Goal: Task Accomplishment & Management: Complete application form

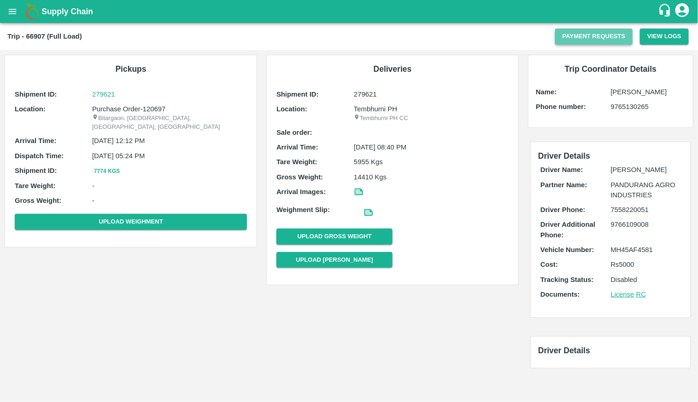
click at [593, 35] on button "Payment Requests" at bounding box center [594, 37] width 78 height 16
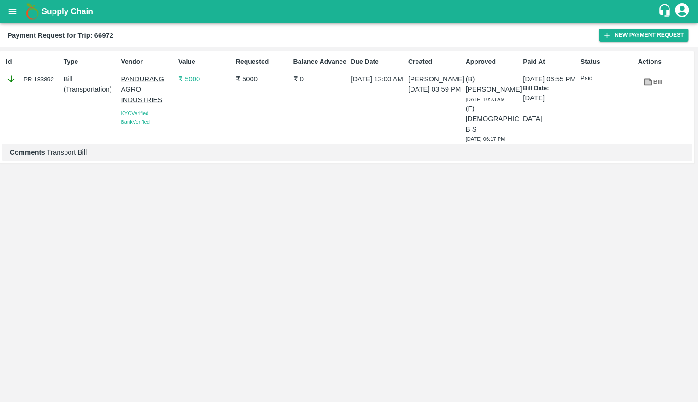
click at [655, 85] on link "Bill" at bounding box center [652, 82] width 29 height 16
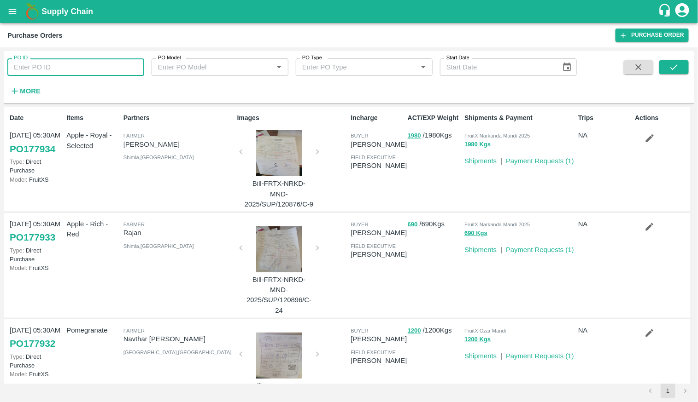
click at [61, 75] on input "PO ID" at bounding box center [75, 66] width 137 height 17
type input "170040"
click at [674, 68] on icon "submit" at bounding box center [674, 67] width 10 height 10
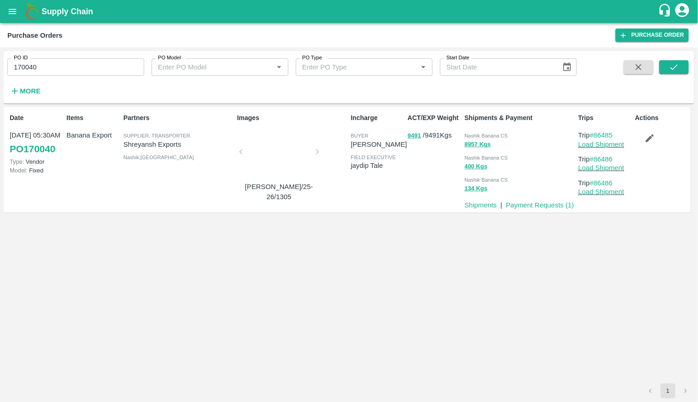
click at [37, 157] on p "Type: Vendor" at bounding box center [36, 161] width 53 height 9
click at [37, 145] on link "PO 170040" at bounding box center [33, 149] width 46 height 17
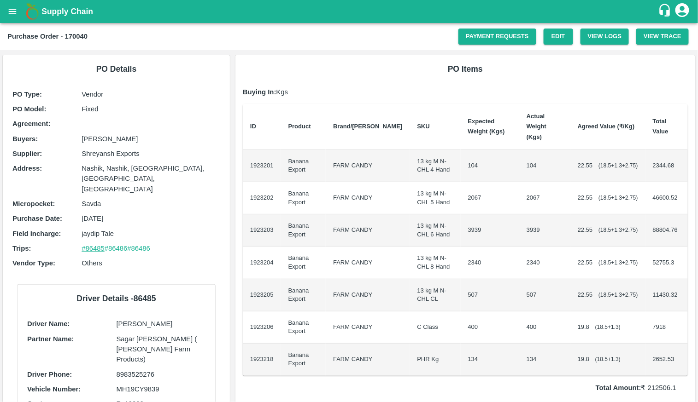
click at [98, 245] on link "#86485" at bounding box center [93, 248] width 23 height 7
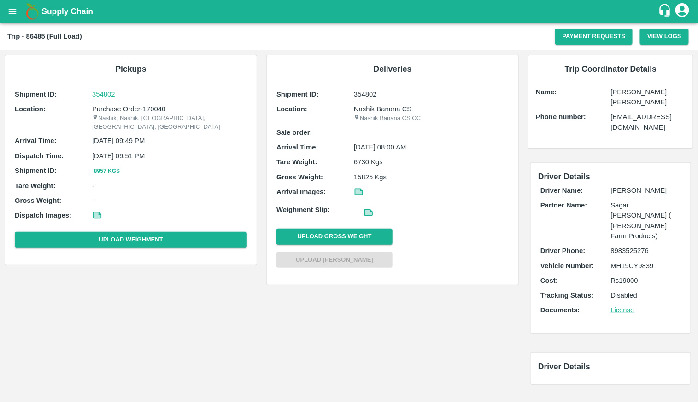
click at [649, 200] on p "Sagar [PERSON_NAME] ( [PERSON_NAME] Farm Products)" at bounding box center [646, 220] width 70 height 41
drag, startPoint x: 649, startPoint y: 200, endPoint x: 599, endPoint y: 185, distance: 52.8
click at [599, 200] on div "Partner Name: Sagar Pramod Patil ( Shreyansh Farm Products)" at bounding box center [610, 220] width 140 height 41
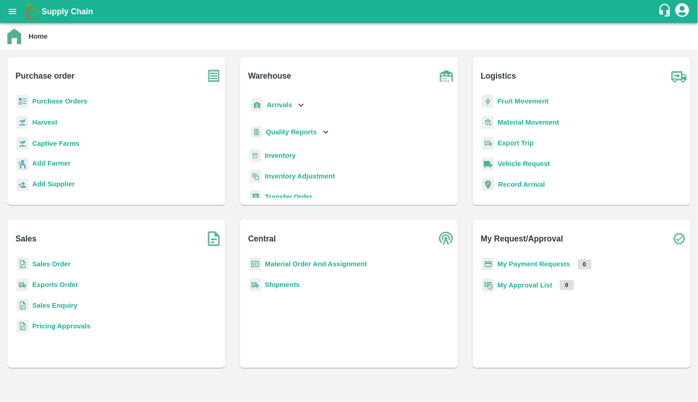
click at [48, 101] on b "Purchase Orders" at bounding box center [59, 101] width 55 height 7
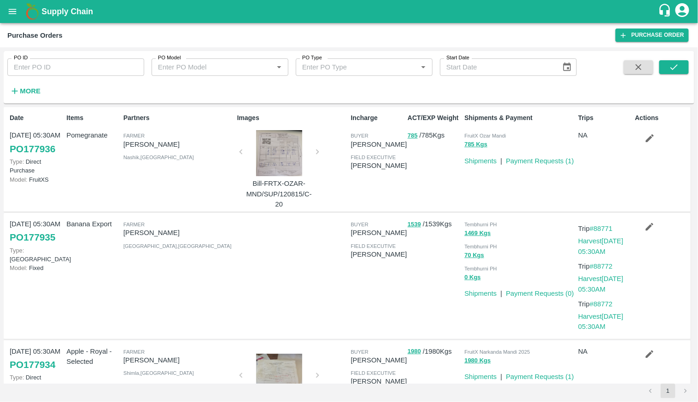
click at [47, 89] on div "PO ID PO ID PO Model PO Model   * PO Type PO Type   * Start Date Start Date More" at bounding box center [288, 75] width 577 height 48
click at [33, 92] on strong "More" at bounding box center [30, 90] width 21 height 7
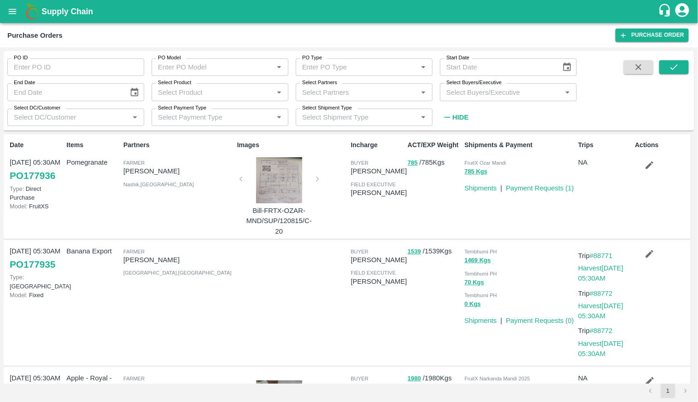
click at [192, 92] on input "Select Product" at bounding box center [212, 92] width 116 height 12
type input "banana ex"
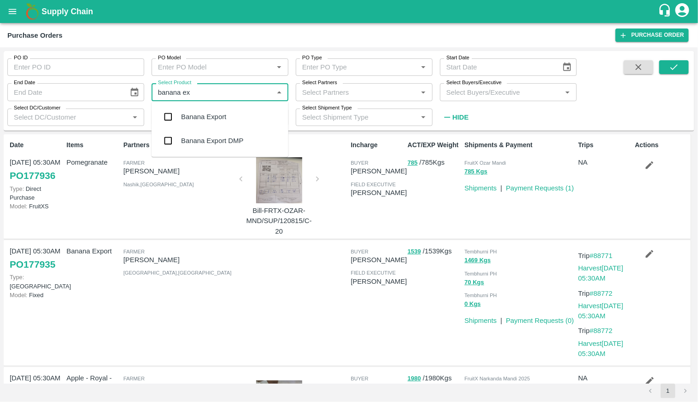
click at [200, 120] on div "Banana Export" at bounding box center [203, 117] width 45 height 10
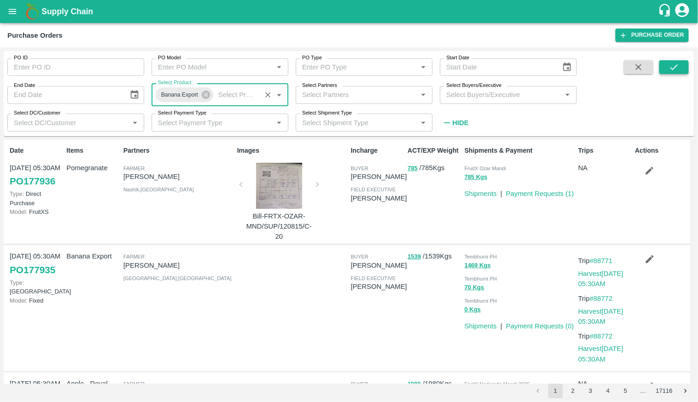
click at [686, 69] on button "submit" at bounding box center [673, 67] width 29 height 14
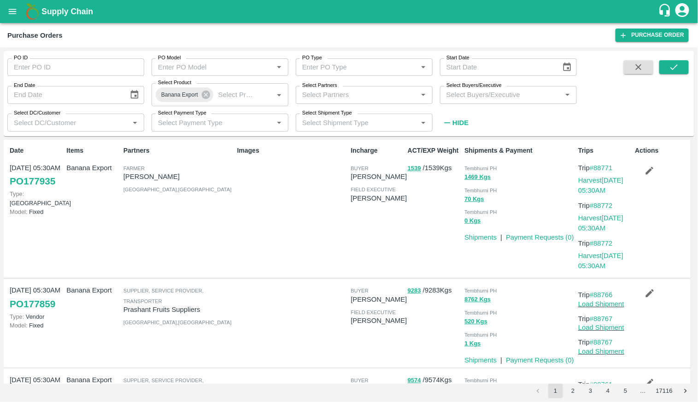
scroll to position [112, 0]
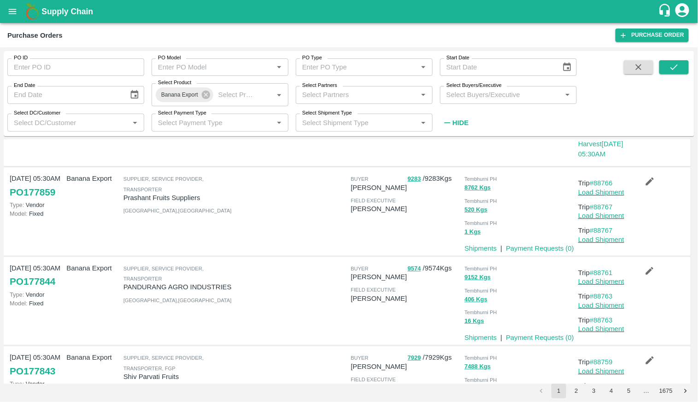
click at [22, 192] on link "PO 177859" at bounding box center [33, 192] width 46 height 17
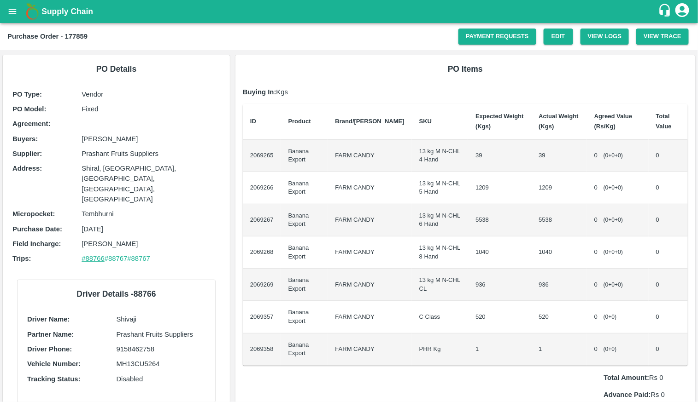
click at [91, 255] on link "#88766" at bounding box center [93, 258] width 23 height 7
click at [119, 255] on link "#88767" at bounding box center [116, 258] width 23 height 7
click at [146, 255] on link "#88767" at bounding box center [138, 258] width 23 height 7
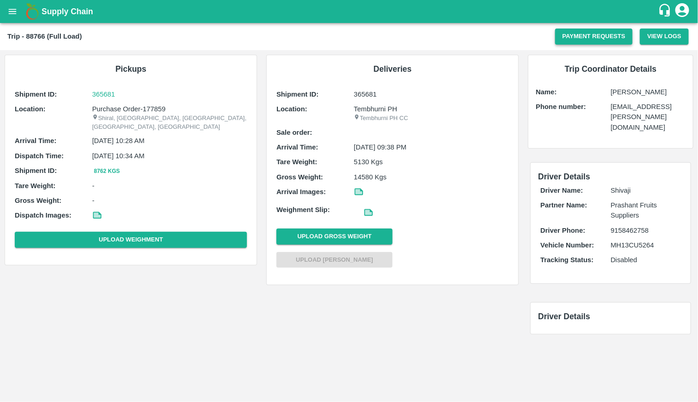
click at [588, 36] on button "Payment Requests" at bounding box center [594, 37] width 78 height 16
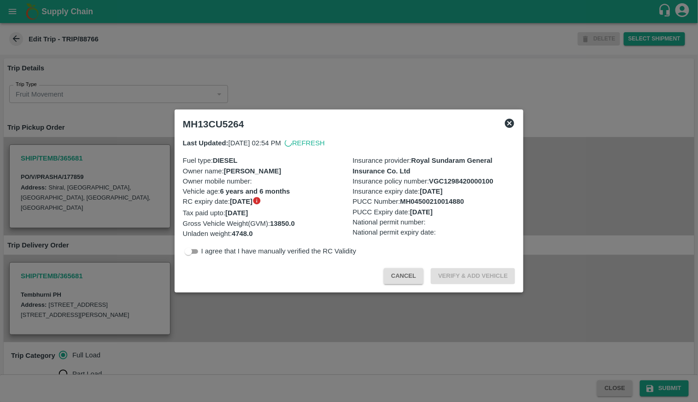
click at [510, 121] on icon at bounding box center [509, 123] width 9 height 9
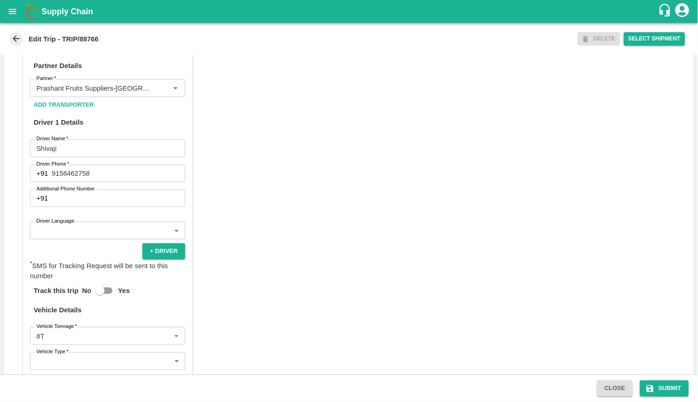
scroll to position [579, 0]
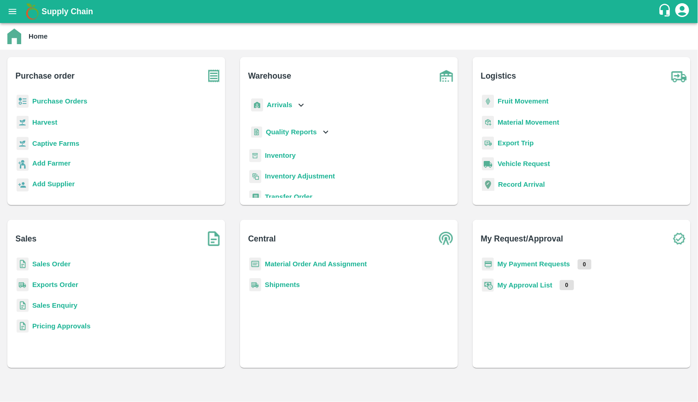
click at [71, 98] on b "Purchase Orders" at bounding box center [59, 101] width 55 height 7
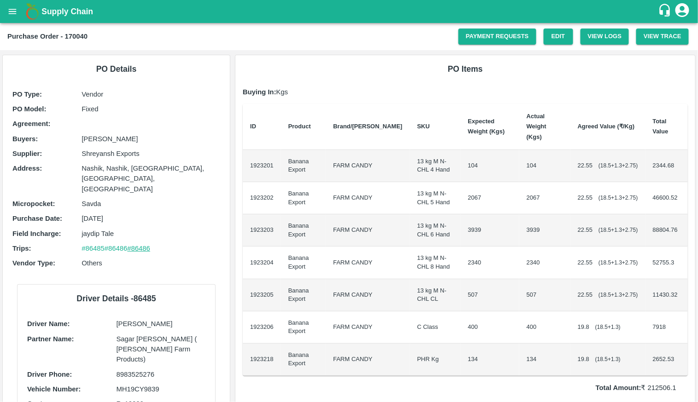
click at [148, 245] on link "#86486" at bounding box center [138, 248] width 23 height 7
click at [123, 245] on link "#86486" at bounding box center [116, 248] width 23 height 7
click at [93, 245] on link "#86485" at bounding box center [93, 248] width 23 height 7
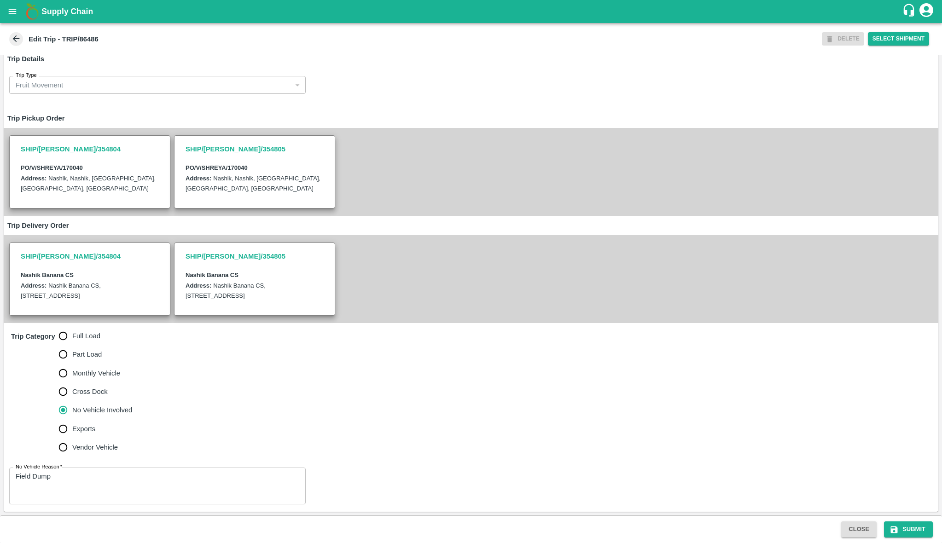
scroll to position [18, 0]
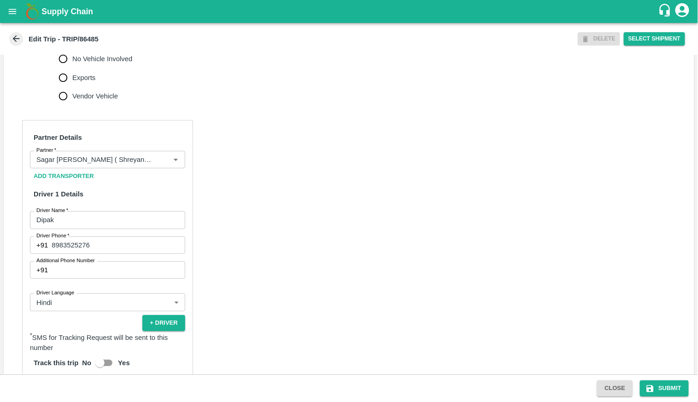
scroll to position [334, 0]
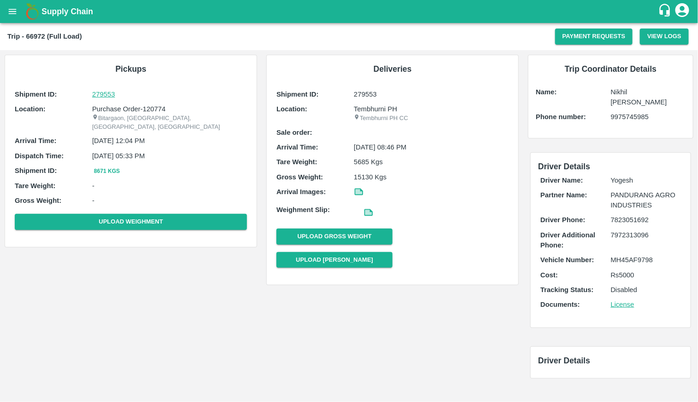
click at [110, 94] on p "279553" at bounding box center [169, 94] width 155 height 10
click at [14, 9] on icon "open drawer" at bounding box center [13, 11] width 8 height 5
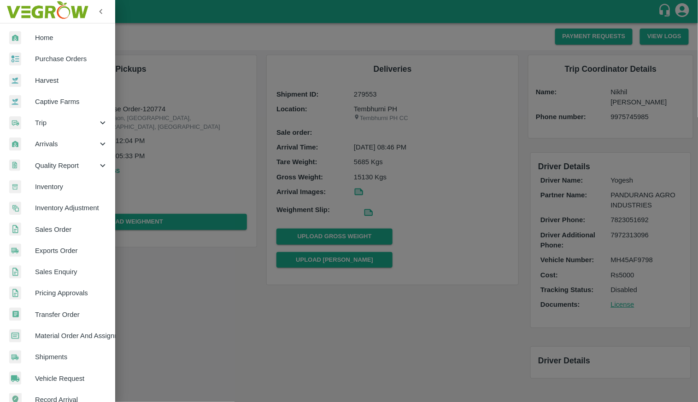
click at [17, 22] on img at bounding box center [47, 11] width 86 height 29
click at [23, 25] on nav "Home Purchase Orders Harvest Captive Farms Trip Arrivals Quality Report Invento…" at bounding box center [57, 271] width 115 height 497
click at [35, 39] on span "Home" at bounding box center [71, 38] width 73 height 10
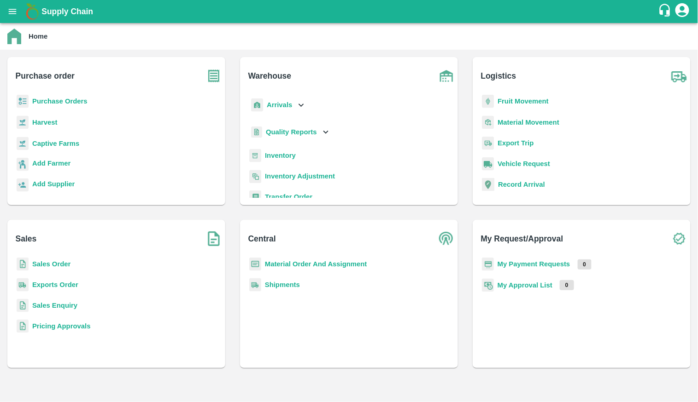
click at [63, 98] on b "Purchase Orders" at bounding box center [59, 101] width 55 height 7
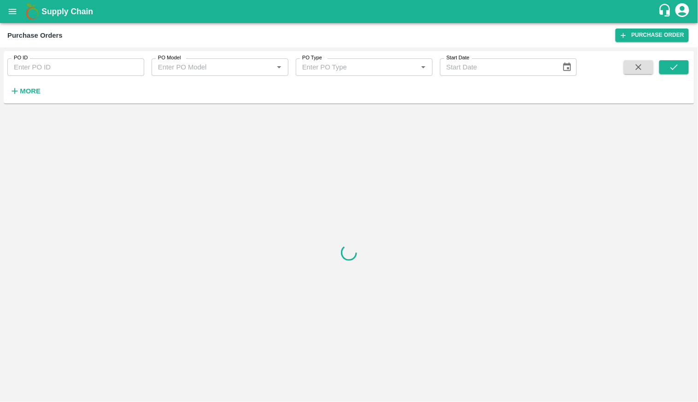
click at [88, 64] on input "PO ID" at bounding box center [75, 66] width 137 height 17
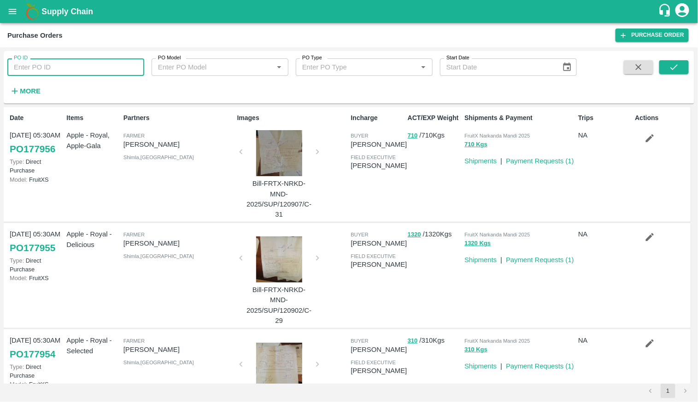
paste input "120774"
type input "120774"
click at [672, 71] on icon "submit" at bounding box center [674, 67] width 10 height 10
click at [676, 72] on button "submit" at bounding box center [673, 67] width 29 height 14
click at [667, 64] on button "submit" at bounding box center [673, 67] width 29 height 14
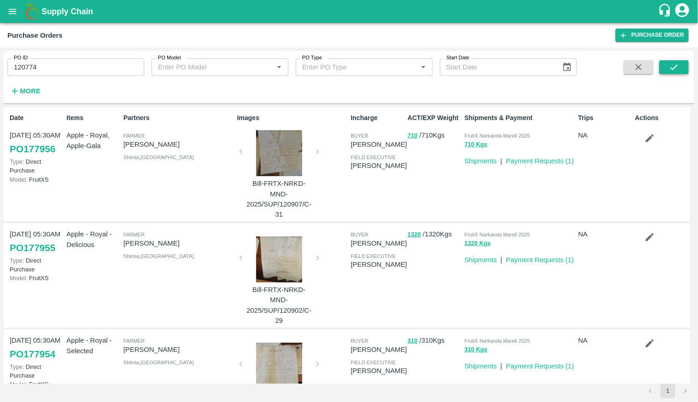
click at [667, 64] on button "submit" at bounding box center [673, 67] width 29 height 14
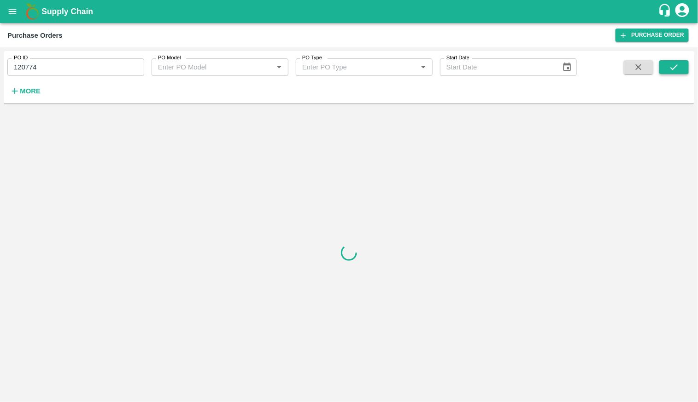
click at [667, 64] on button "submit" at bounding box center [673, 67] width 29 height 14
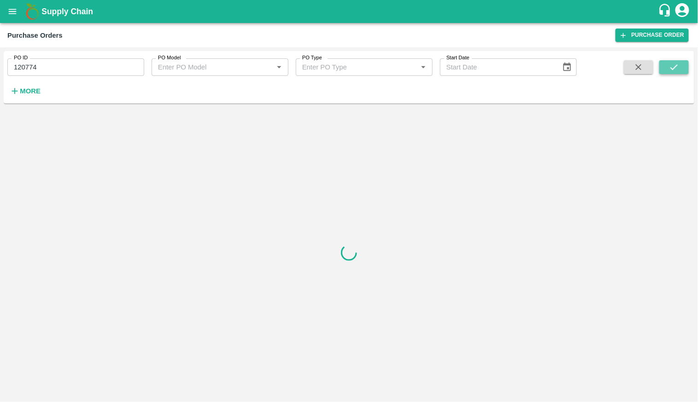
click at [667, 64] on button "submit" at bounding box center [673, 67] width 29 height 14
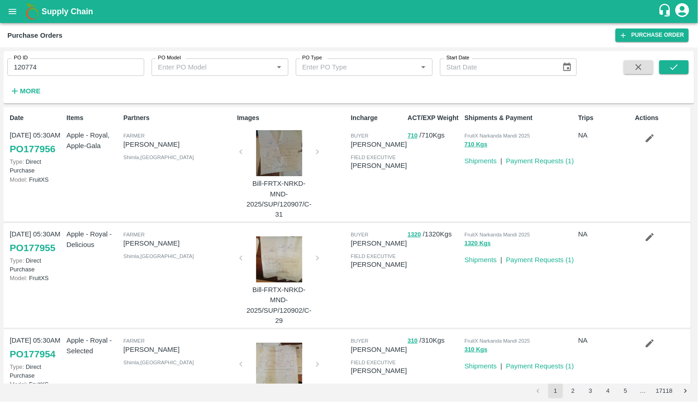
click at [33, 149] on link "PO 177956" at bounding box center [33, 149] width 46 height 17
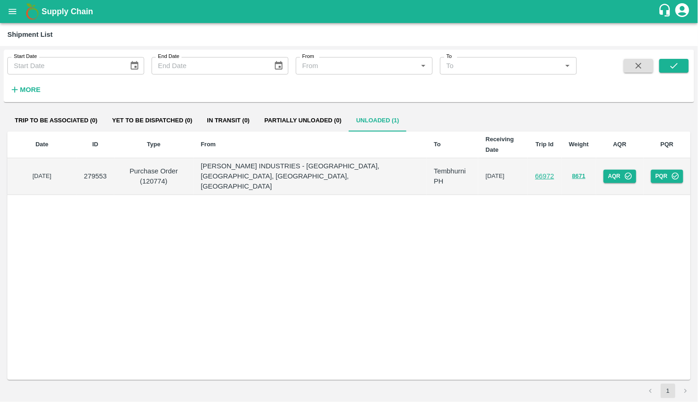
click at [152, 177] on p "Purchase Order (120774)" at bounding box center [154, 176] width 64 height 21
copy p "120774"
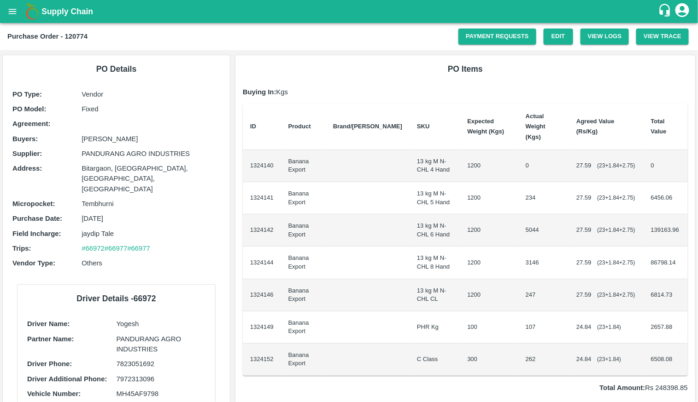
drag, startPoint x: 9, startPoint y: 225, endPoint x: 160, endPoint y: 227, distance: 151.5
click at [160, 227] on div "PO Details PO Type : Vendor PO Model : Fixed Agreement: Buyers : Ajit Otari Sup…" at bounding box center [116, 268] width 227 height 427
click at [467, 37] on link "Payment Requests" at bounding box center [497, 37] width 78 height 16
copy div "Trips : #66972 #66977 #66977"
click at [25, 10] on img at bounding box center [32, 11] width 18 height 18
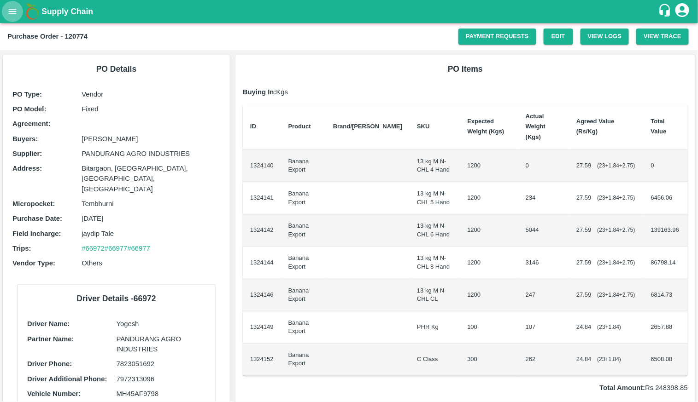
click at [19, 14] on button "open drawer" at bounding box center [12, 11] width 21 height 21
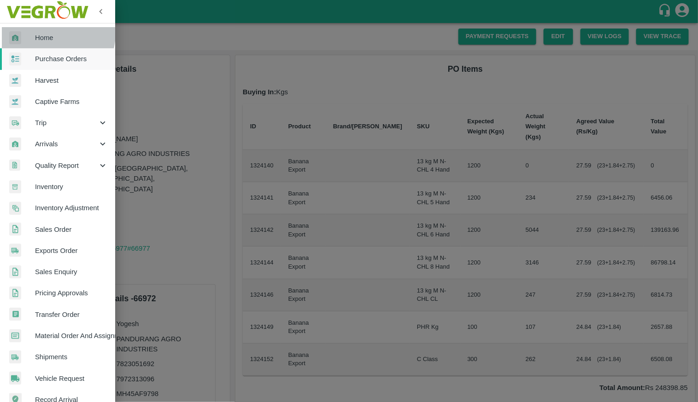
click at [22, 28] on link "Home" at bounding box center [57, 37] width 115 height 21
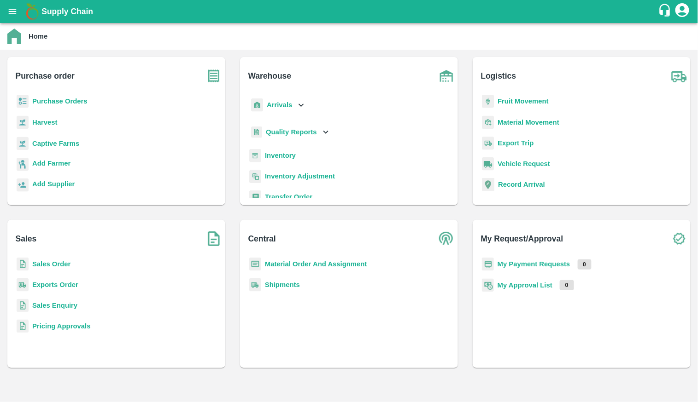
click at [61, 99] on b "Purchase Orders" at bounding box center [59, 101] width 55 height 7
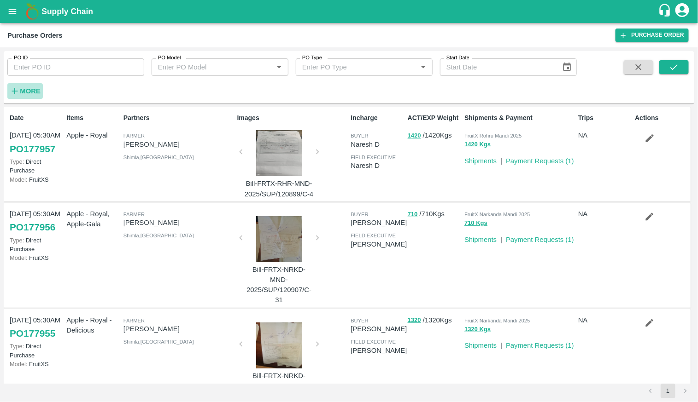
click at [30, 93] on strong "More" at bounding box center [30, 90] width 21 height 7
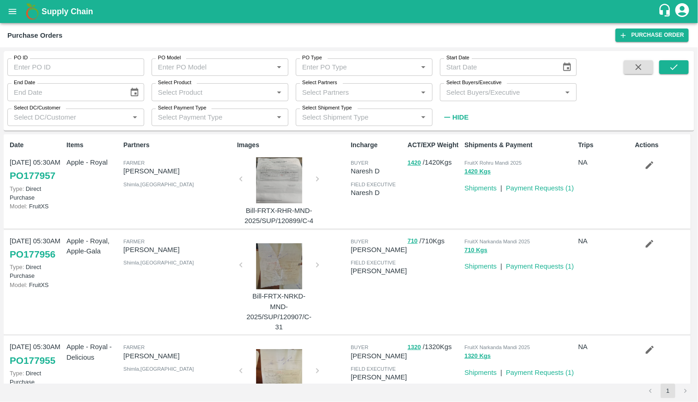
click at [198, 84] on div "Select Product   *" at bounding box center [220, 91] width 137 height 17
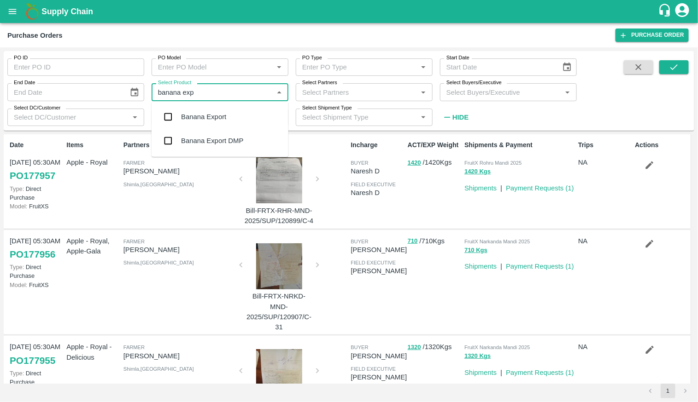
type input "banana expo"
click at [205, 114] on div "Banana Export" at bounding box center [203, 117] width 45 height 10
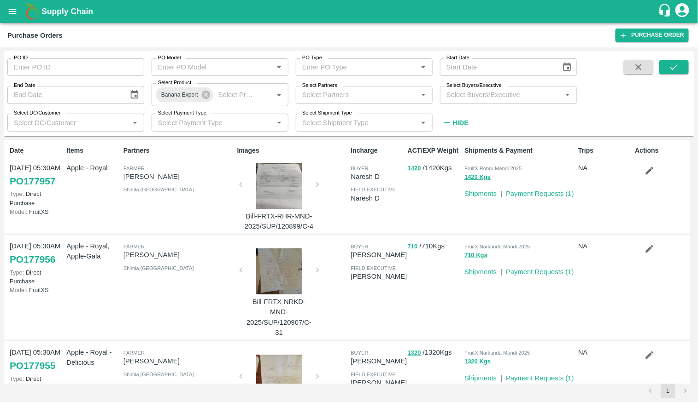
click at [675, 60] on div "PO ID PO ID PO Model PO Model   * PO Type PO Type   * Start Date Start Date End…" at bounding box center [349, 94] width 690 height 78
click at [675, 64] on icon "submit" at bounding box center [674, 67] width 10 height 10
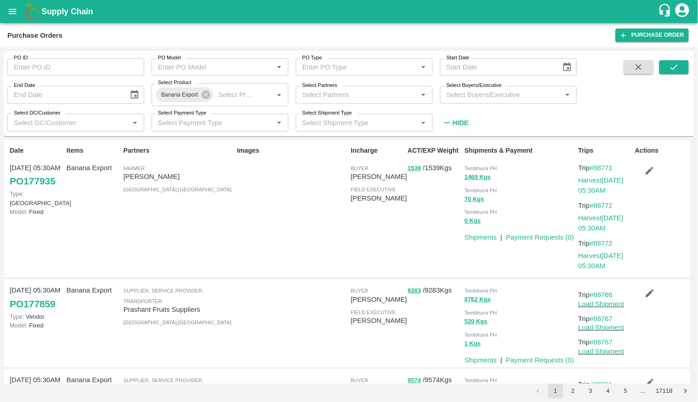
click at [33, 298] on link "PO 177859" at bounding box center [33, 304] width 46 height 17
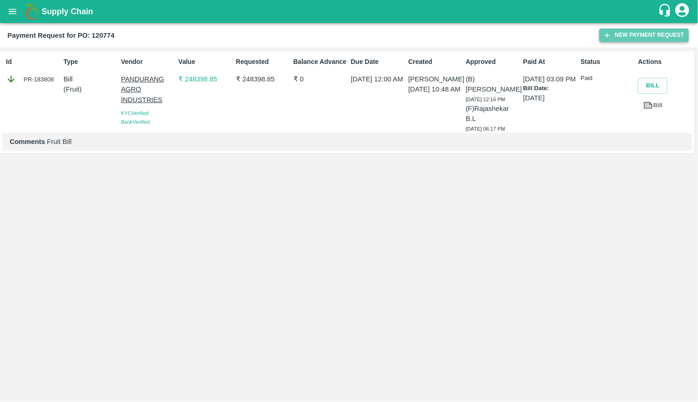
click at [607, 35] on icon "button" at bounding box center [607, 35] width 5 height 5
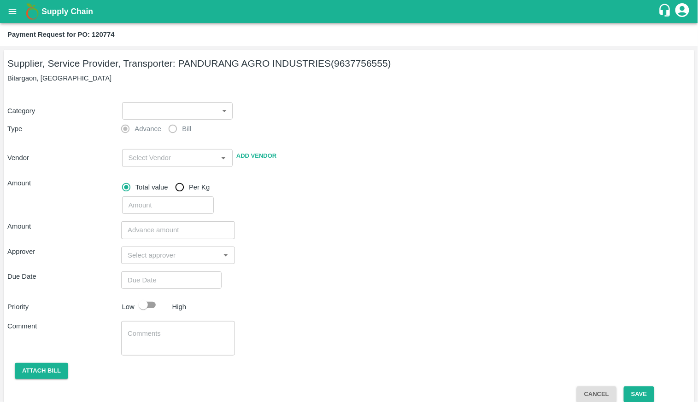
click at [175, 129] on label "Bill" at bounding box center [177, 129] width 28 height 18
click at [175, 100] on div "​ ​" at bounding box center [175, 109] width 115 height 21
click at [175, 103] on body "Supply Chain Payment Request for PO: 120774 Supplier, Service Provider, Transpo…" at bounding box center [349, 201] width 698 height 402
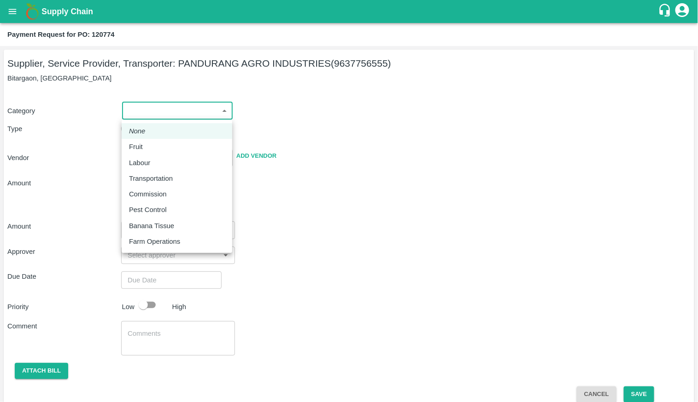
click at [172, 148] on div "Fruit" at bounding box center [177, 147] width 96 height 10
type input "1"
type input "PANDURANG AGRO INDUSTRIES - 9637756555(Supplier, Service Provider, Transporter)"
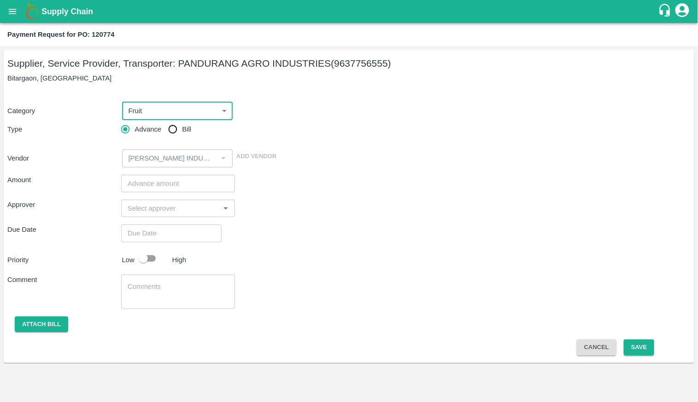
click at [178, 130] on input "Bill" at bounding box center [172, 129] width 18 height 18
radio input "true"
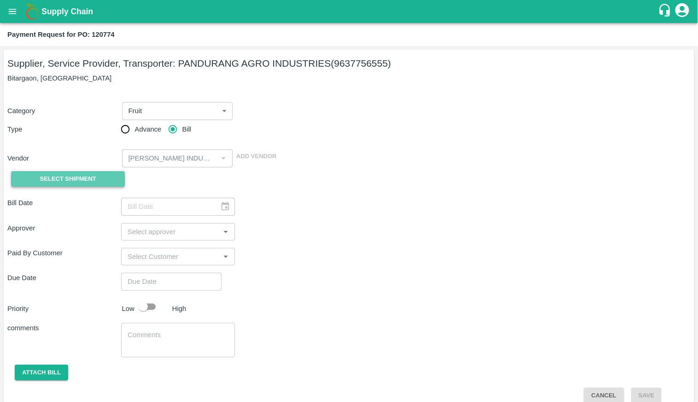
click at [104, 178] on button "Select Shipment" at bounding box center [68, 179] width 114 height 16
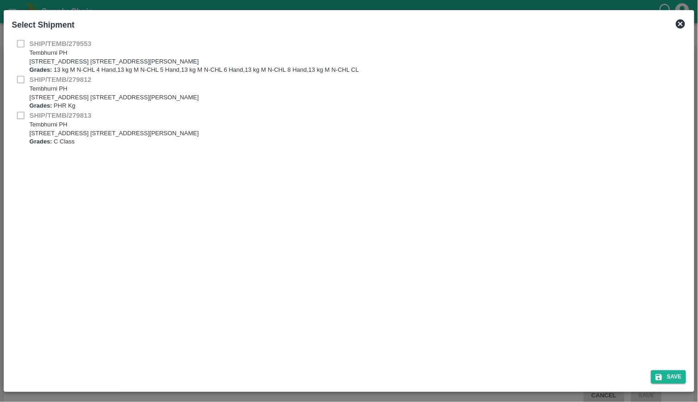
click at [103, 124] on p "Tembhurni PH" at bounding box center [113, 125] width 169 height 9
click at [90, 82] on b "SHIP/TEMB/279812" at bounding box center [60, 79] width 62 height 7
click at [91, 56] on p "Tembhurni PH" at bounding box center [193, 53] width 329 height 9
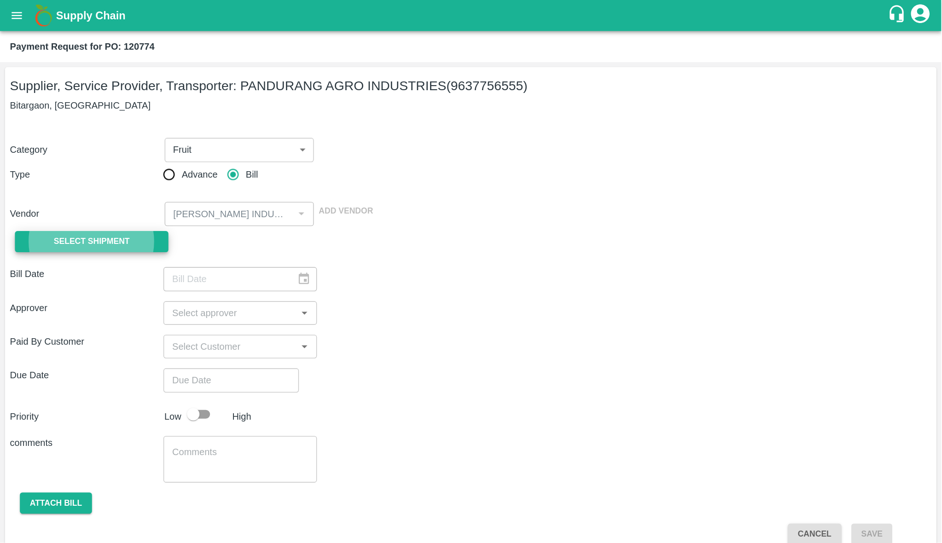
scroll to position [12, 0]
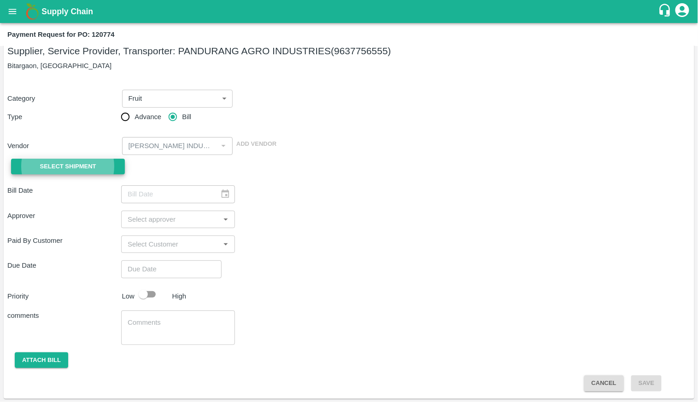
click at [249, 135] on div "Vendor ​ Add Vendor" at bounding box center [347, 144] width 687 height 21
click at [217, 216] on div "​" at bounding box center [178, 219] width 114 height 17
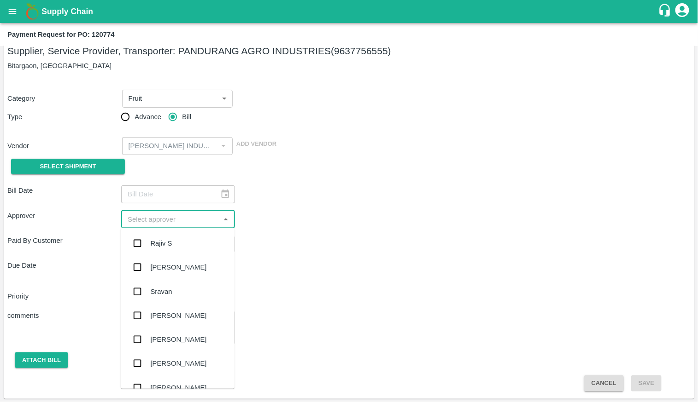
click at [217, 194] on div "​" at bounding box center [178, 194] width 114 height 17
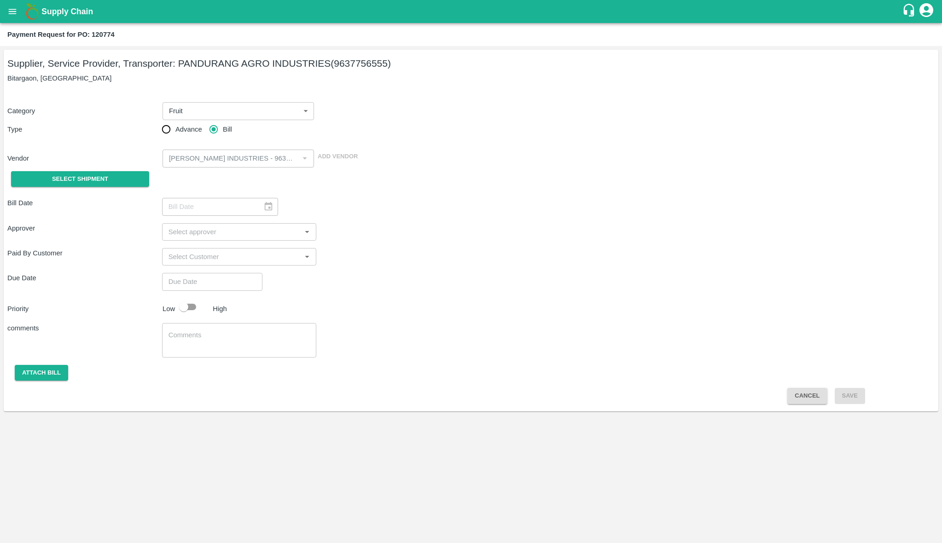
scroll to position [0, 0]
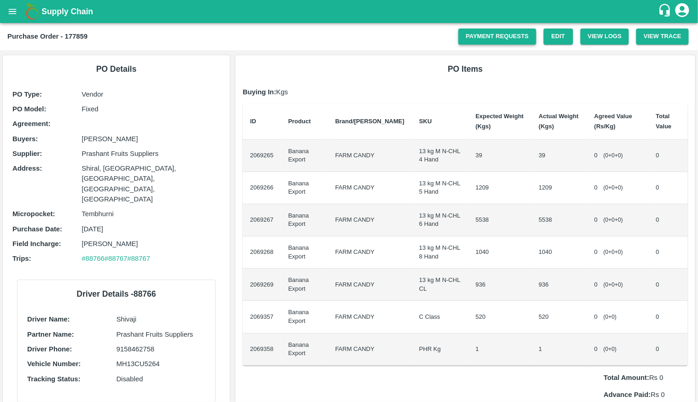
click at [507, 33] on link "Payment Requests" at bounding box center [497, 37] width 78 height 16
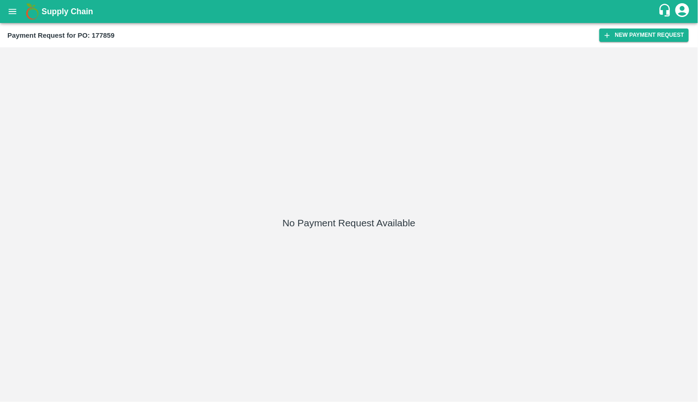
click at [610, 42] on div "Payment Request for PO: 177859 New Payment Request" at bounding box center [349, 35] width 698 height 24
click at [608, 37] on icon "button" at bounding box center [607, 35] width 8 height 8
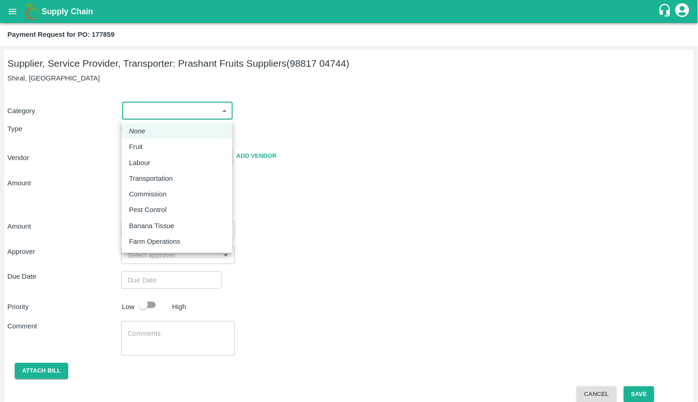
click at [187, 115] on body "Supply Chain Payment Request for PO: 177859 Supplier, Service Provider, Transpo…" at bounding box center [349, 201] width 698 height 402
click at [177, 147] on div "Fruit" at bounding box center [177, 147] width 96 height 10
type input "1"
type input "Prashant Fruits Suppliers - 98817 04744(Supplier, Service Provider, Transporter)"
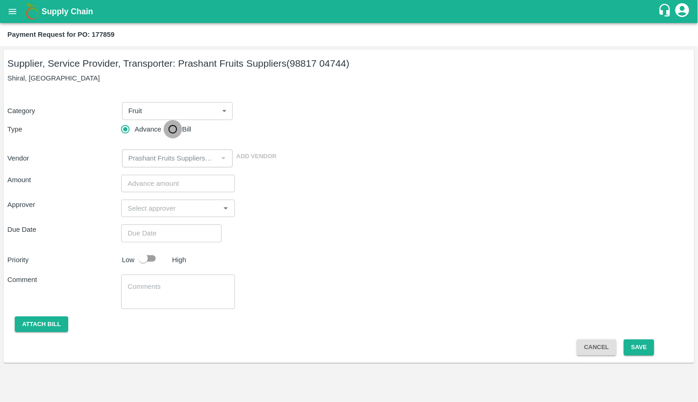
click at [174, 133] on input "Bill" at bounding box center [172, 129] width 18 height 18
radio input "true"
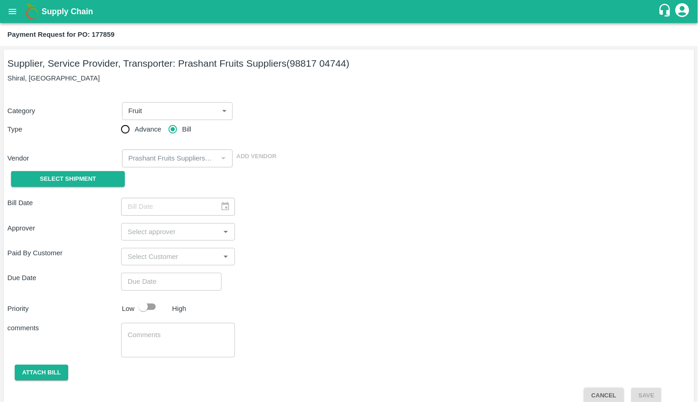
scroll to position [12, 0]
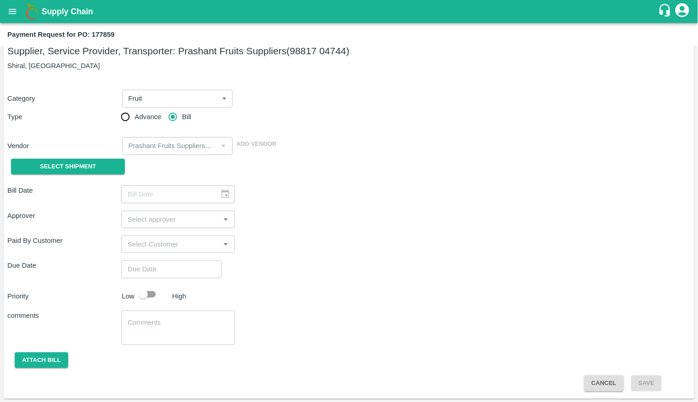
click at [169, 184] on div "Bill Date ​ Approver ​ Paid By Customer ​ Due Date ​ Priority Low High comments…" at bounding box center [348, 285] width 683 height 214
click at [217, 189] on div "​" at bounding box center [178, 194] width 114 height 17
click at [214, 189] on div "​" at bounding box center [178, 194] width 114 height 17
click at [214, 190] on div "​" at bounding box center [178, 194] width 114 height 17
click at [211, 201] on div "​" at bounding box center [178, 194] width 114 height 17
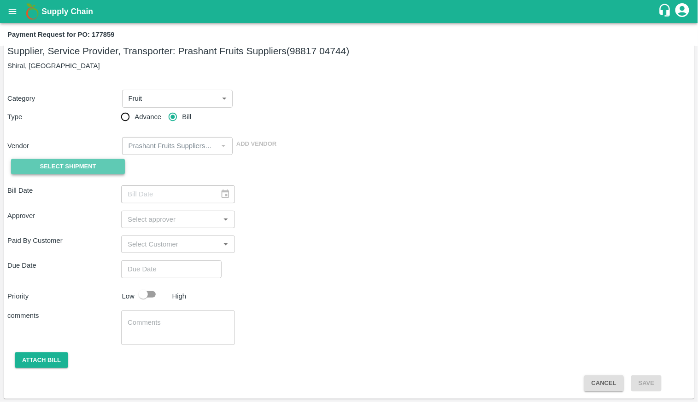
click at [90, 162] on span "Select Shipment" at bounding box center [68, 167] width 56 height 11
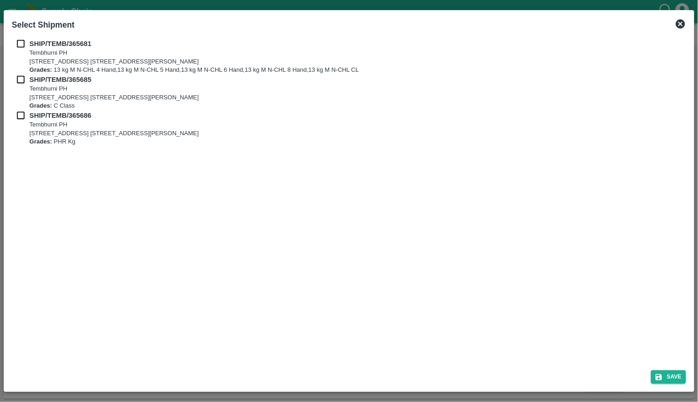
click at [37, 49] on p "Tembhurni PH" at bounding box center [193, 53] width 329 height 9
click at [20, 41] on input "checkbox" at bounding box center [20, 44] width 17 height 10
checkbox input "true"
click at [19, 76] on input "checkbox" at bounding box center [20, 80] width 17 height 10
checkbox input "true"
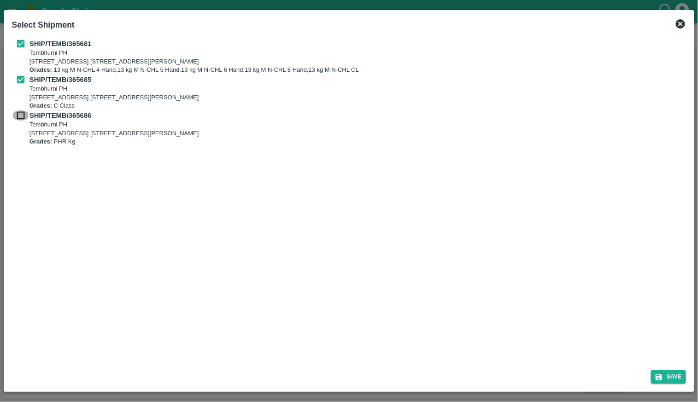
click at [19, 117] on input "checkbox" at bounding box center [20, 116] width 17 height 10
checkbox input "true"
click at [675, 379] on button "Save" at bounding box center [668, 377] width 35 height 13
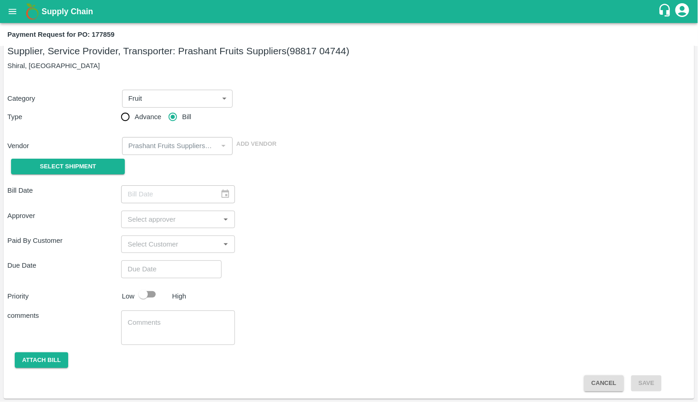
type input "[DATE]"
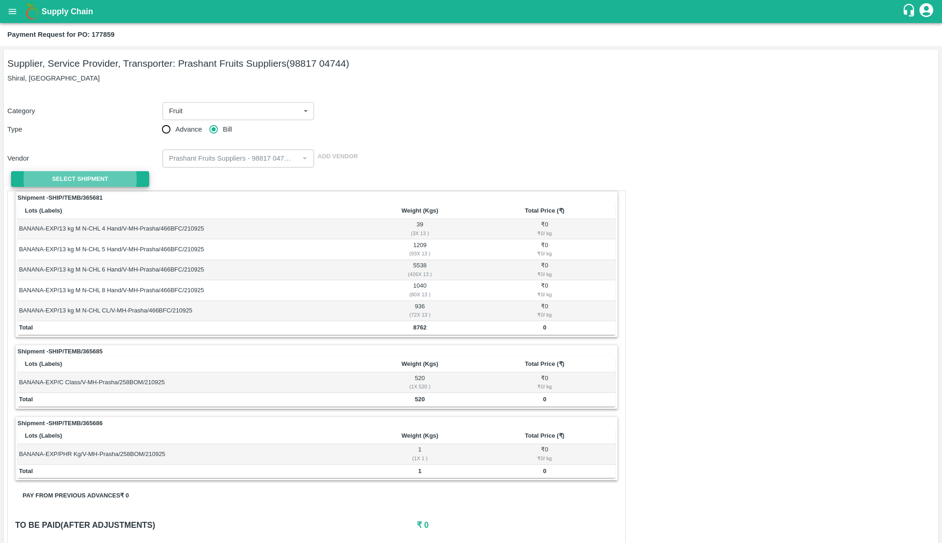
scroll to position [243, 0]
